Goal: Task Accomplishment & Management: Manage account settings

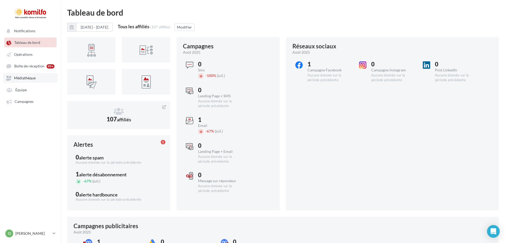
click at [42, 79] on link "Médiathèque" at bounding box center [30, 78] width 54 height 10
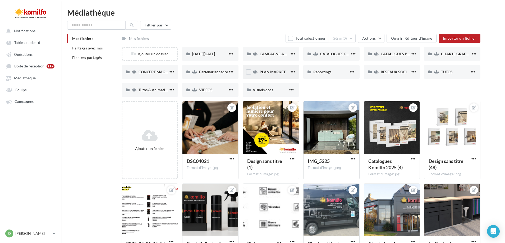
click at [275, 74] on div "PLAN MARKETING" at bounding box center [275, 71] width 30 height 5
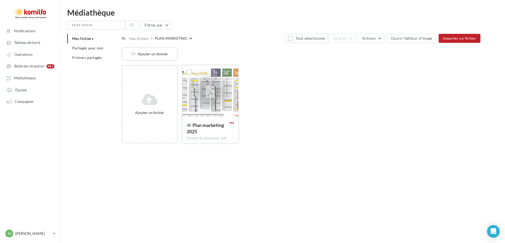
click at [231, 123] on span "button" at bounding box center [232, 123] width 4 height 4
click at [192, 203] on button "Supprimer" at bounding box center [205, 202] width 59 height 14
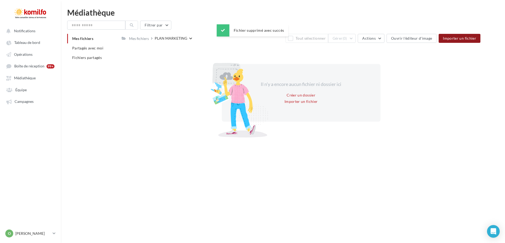
click at [462, 40] on button "Importer un fichier" at bounding box center [460, 38] width 42 height 9
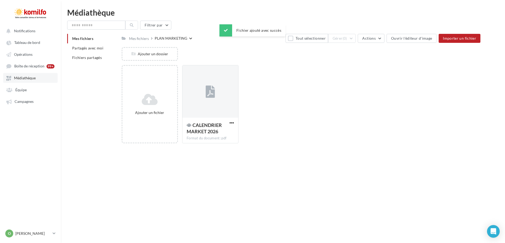
click at [17, 78] on span "Médiathèque" at bounding box center [25, 78] width 22 height 4
click at [212, 95] on icon at bounding box center [210, 92] width 9 height 12
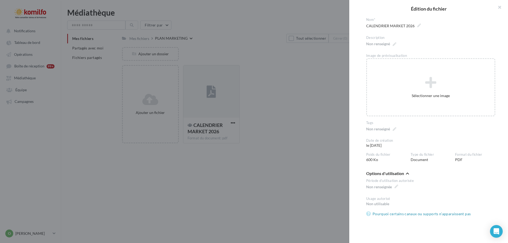
click at [122, 148] on div "**********" at bounding box center [302, 148] width 361 height 0
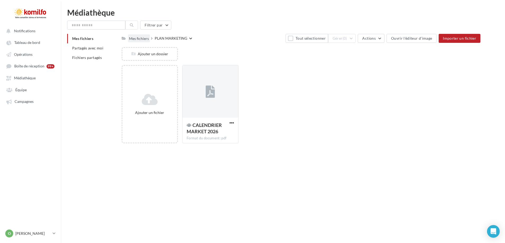
click at [137, 39] on div "Mes fichiers" at bounding box center [139, 38] width 20 height 5
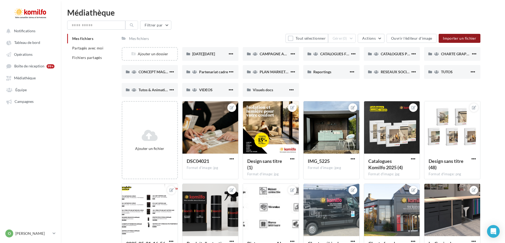
click at [456, 38] on span "Importer un fichier" at bounding box center [459, 38] width 33 height 4
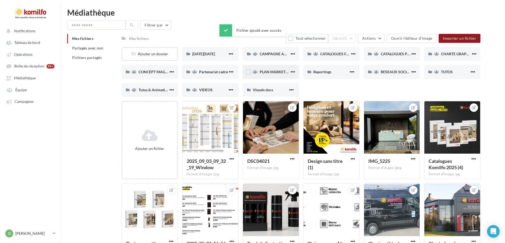
click at [258, 71] on div "PLAN MARKETING" at bounding box center [271, 72] width 56 height 14
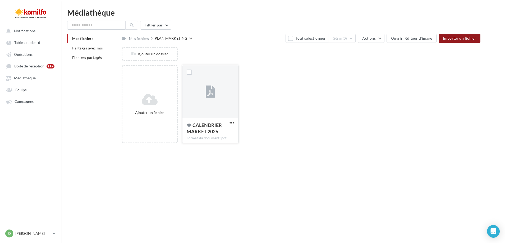
drag, startPoint x: 213, startPoint y: 95, endPoint x: 235, endPoint y: 95, distance: 22.2
click at [213, 95] on icon at bounding box center [210, 92] width 9 height 12
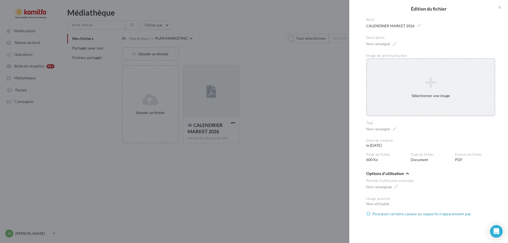
click at [429, 94] on div "Sélectionner une image" at bounding box center [430, 95] width 127 height 5
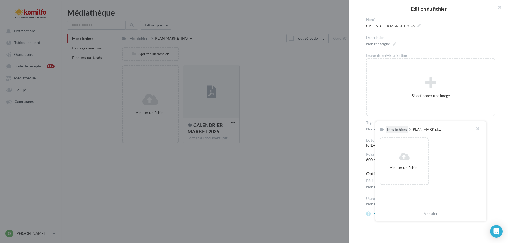
click at [391, 129] on div "Mes fichiers" at bounding box center [397, 129] width 20 height 5
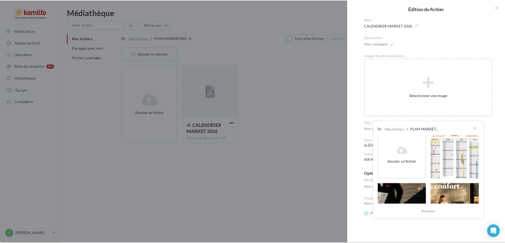
scroll to position [185, 0]
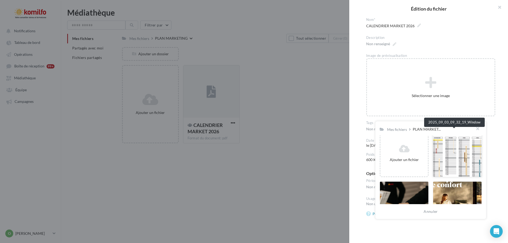
click at [455, 162] on div at bounding box center [457, 154] width 49 height 48
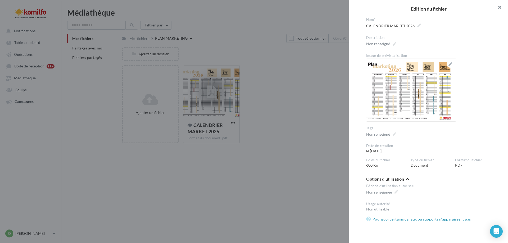
click at [500, 6] on button "button" at bounding box center [497, 8] width 21 height 16
